Goal: Obtain resource: Obtain resource

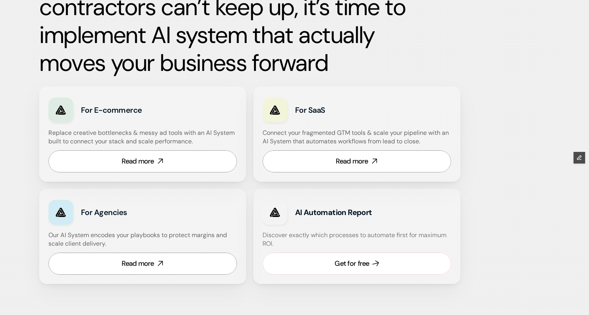
scroll to position [415, 0]
click at [343, 260] on div "Get for free" at bounding box center [351, 263] width 34 height 10
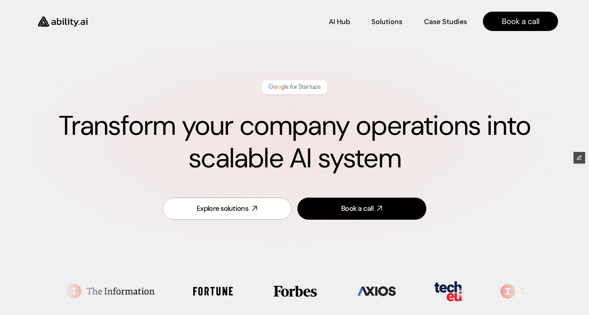
click at [63, 19] on img at bounding box center [62, 21] width 63 height 24
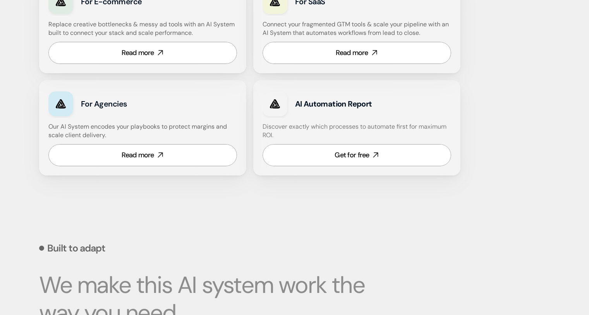
scroll to position [524, 0]
